Goal: Transaction & Acquisition: Purchase product/service

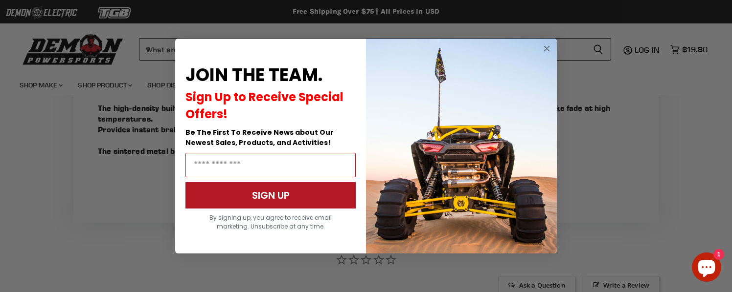
scroll to position [585, 0]
